Goal: Transaction & Acquisition: Purchase product/service

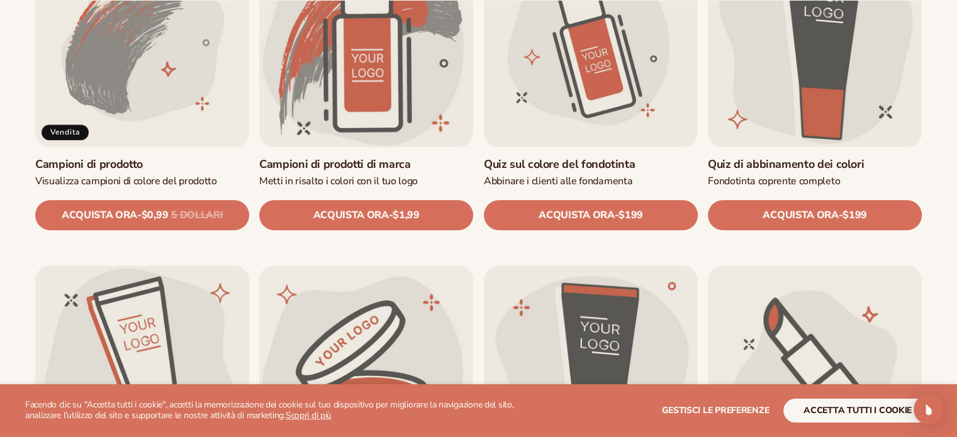
scroll to position [850, 0]
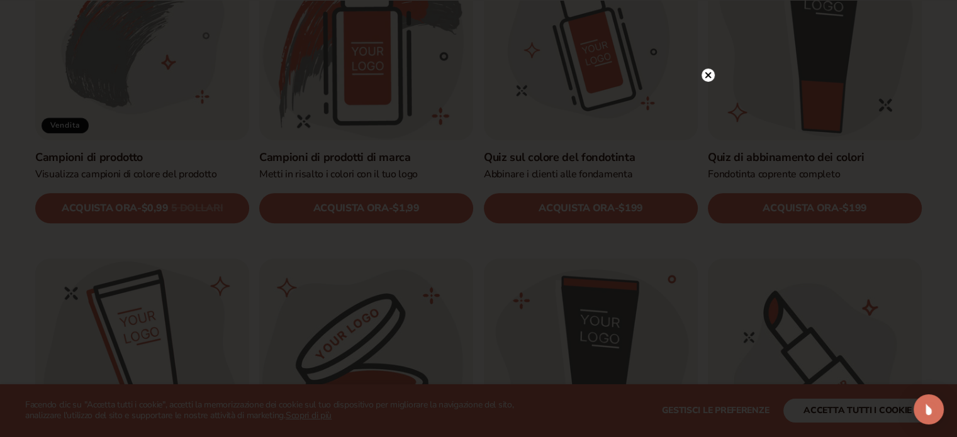
click at [712, 73] on circle at bounding box center [707, 75] width 13 height 13
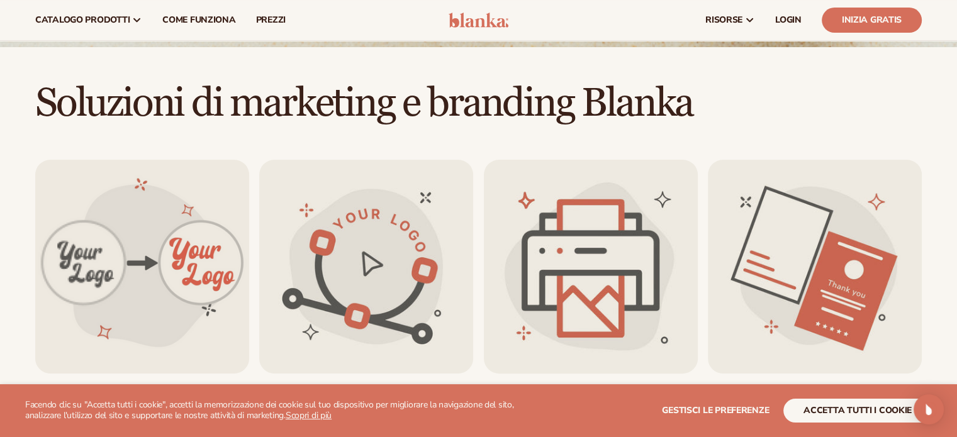
scroll to position [221, 0]
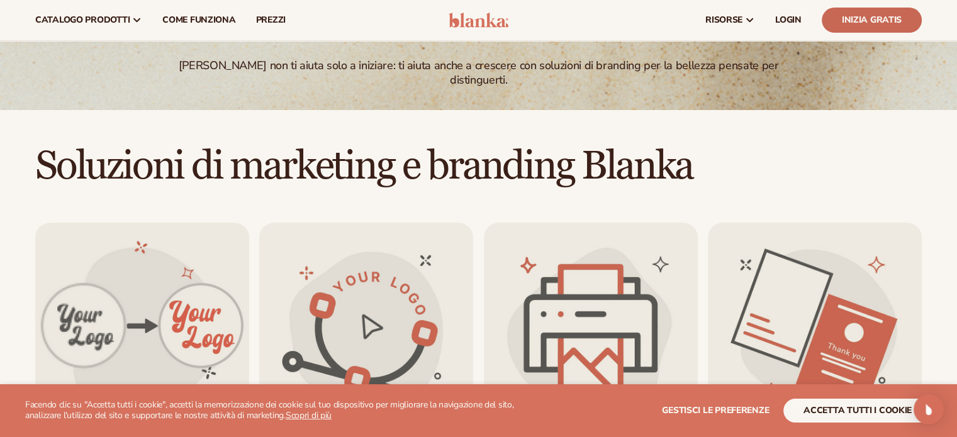
click at [859, 16] on font "Inizia gratis" at bounding box center [872, 20] width 60 height 12
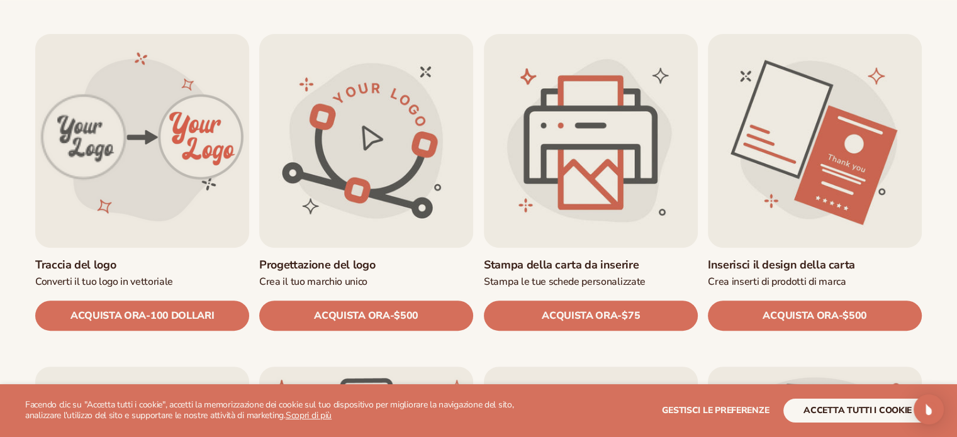
scroll to position [473, 0]
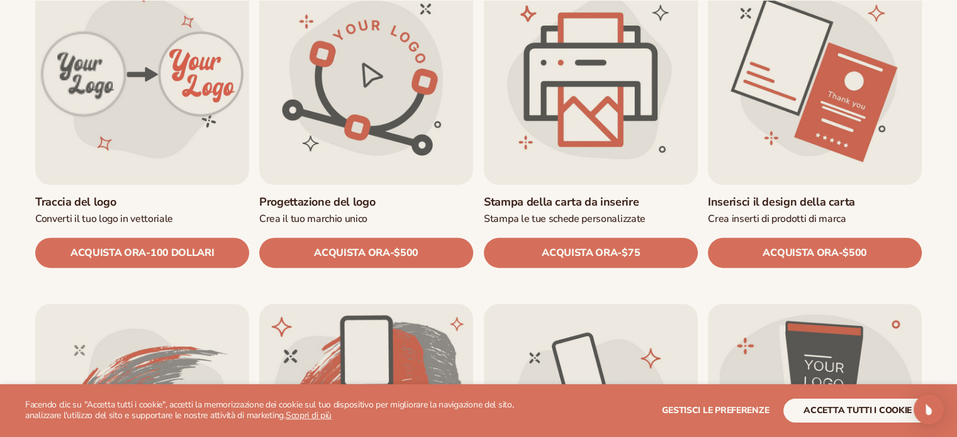
click at [879, 427] on section "WE USE COOKIES Facendo clic su "Accetta tutti i cookie", accetti la memorizzazi…" at bounding box center [478, 410] width 957 height 53
click at [866, 415] on font "accetta tutti i cookie" at bounding box center [857, 410] width 108 height 12
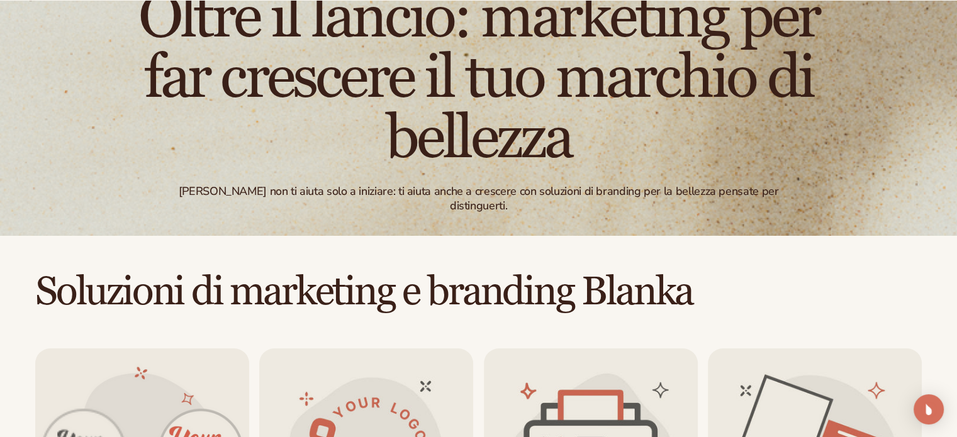
scroll to position [347, 0]
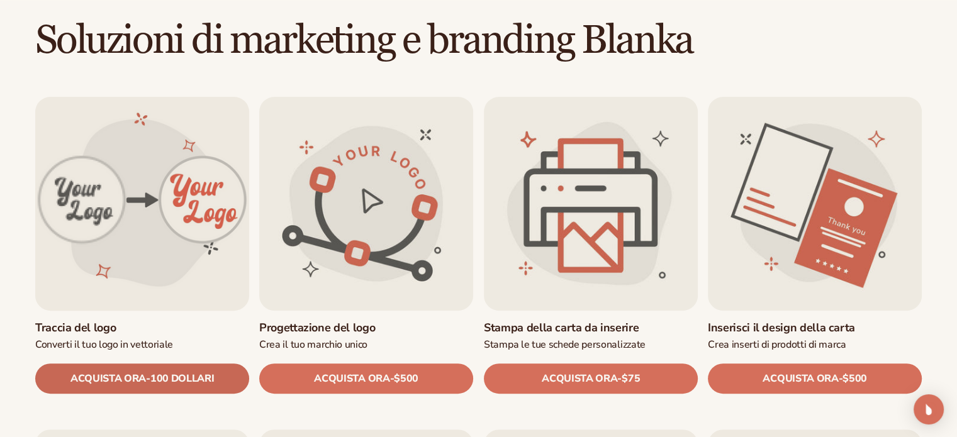
click at [98, 378] on font "ACQUISTA ORA" at bounding box center [107, 379] width 75 height 14
